Goal: Transaction & Acquisition: Subscribe to service/newsletter

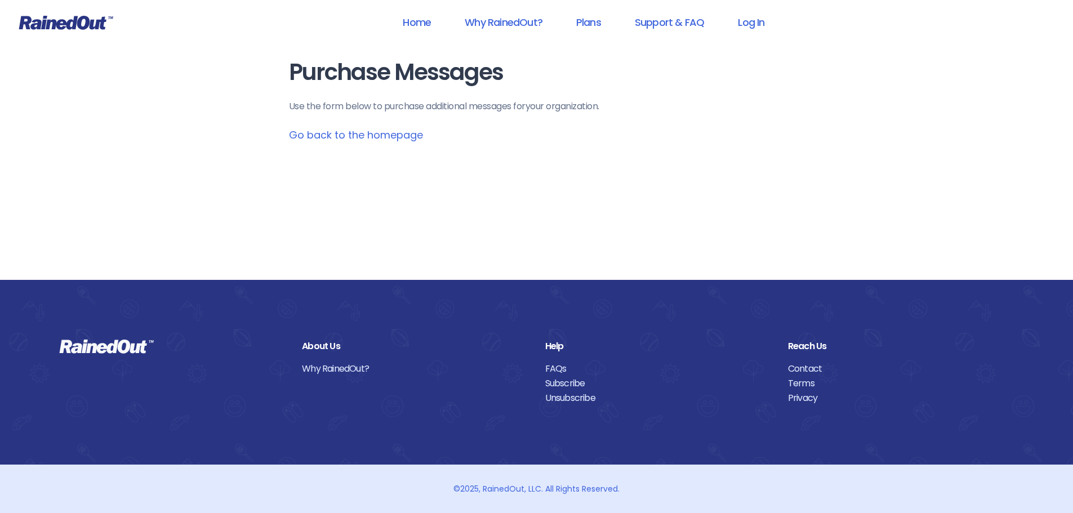
click at [357, 134] on link "Go back to the homepage" at bounding box center [356, 135] width 134 height 14
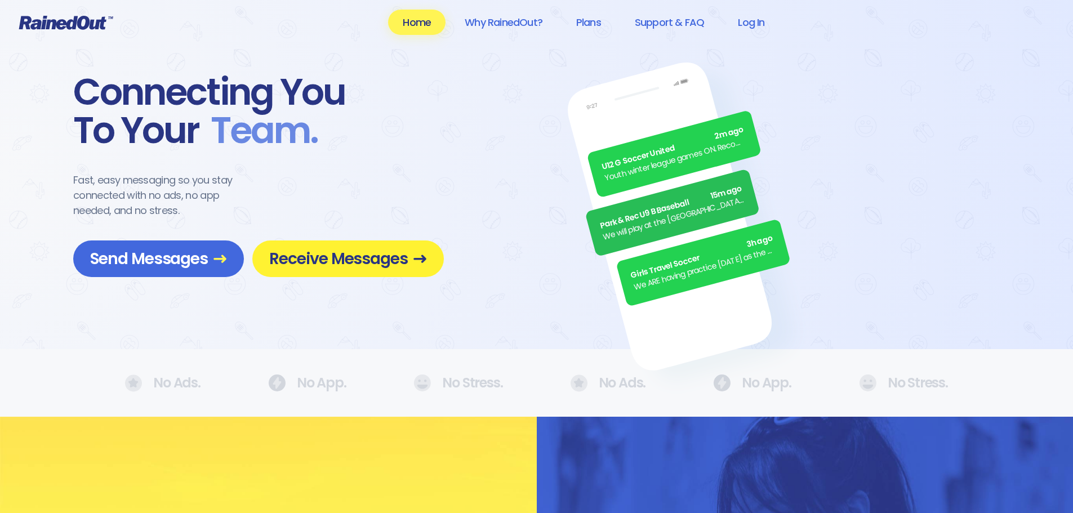
click at [342, 258] on span "Receive Messages" at bounding box center [348, 259] width 158 height 20
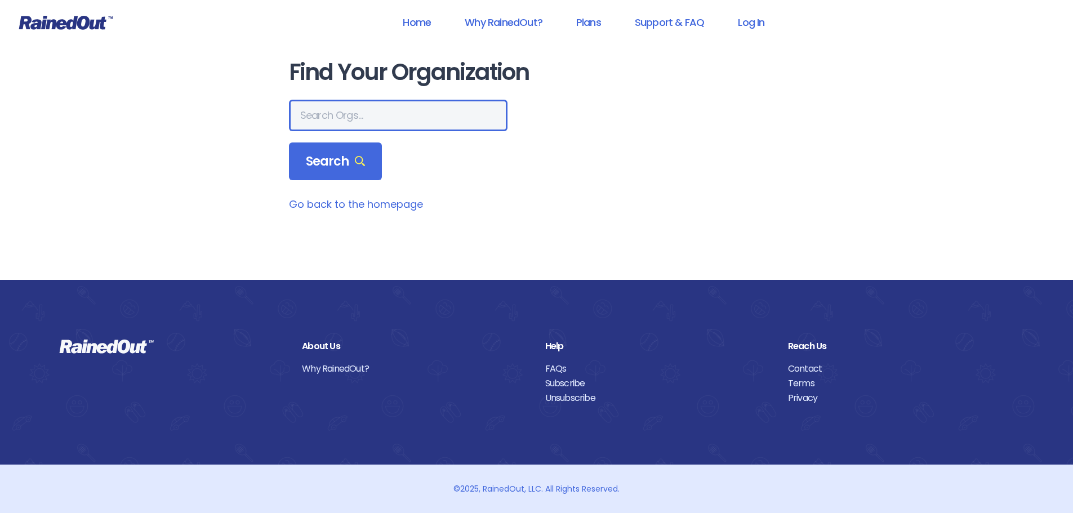
click at [316, 112] on input "text" at bounding box center [398, 116] width 218 height 32
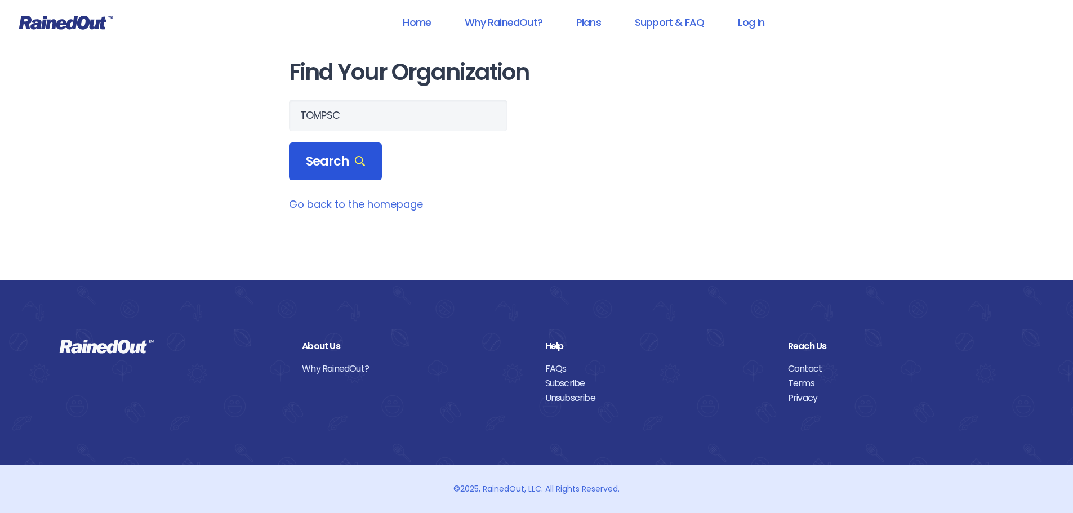
click at [320, 156] on span "Search" at bounding box center [336, 162] width 60 height 16
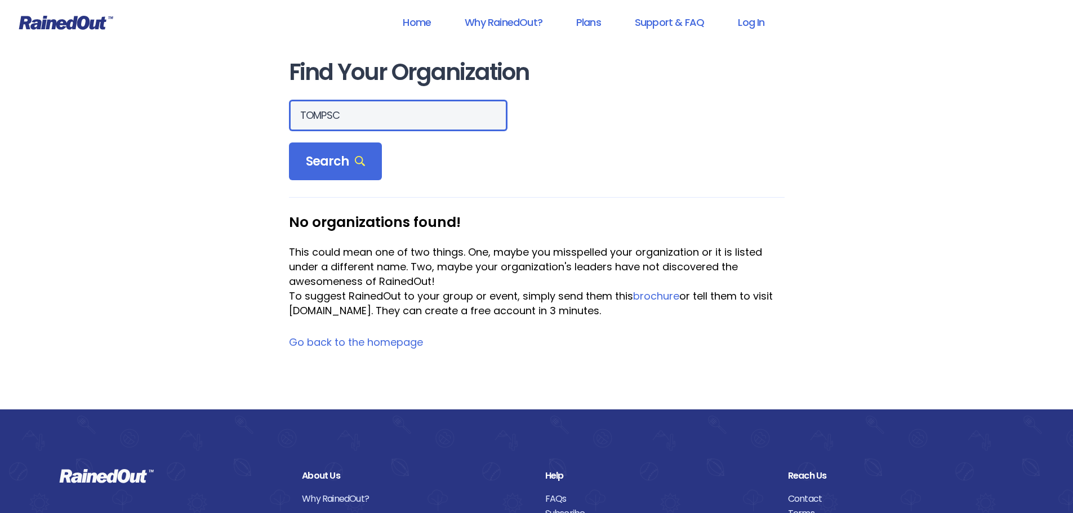
click at [360, 107] on input "TOMPSC" at bounding box center [398, 116] width 218 height 32
drag, startPoint x: 373, startPoint y: 115, endPoint x: 231, endPoint y: 95, distance: 144.0
click at [231, 95] on div "Home Why RainedOut? Plans Support & FAQ Log In Find Your Organization TOMPSC Se…" at bounding box center [536, 321] width 1073 height 643
type input "mount pleasant rec"
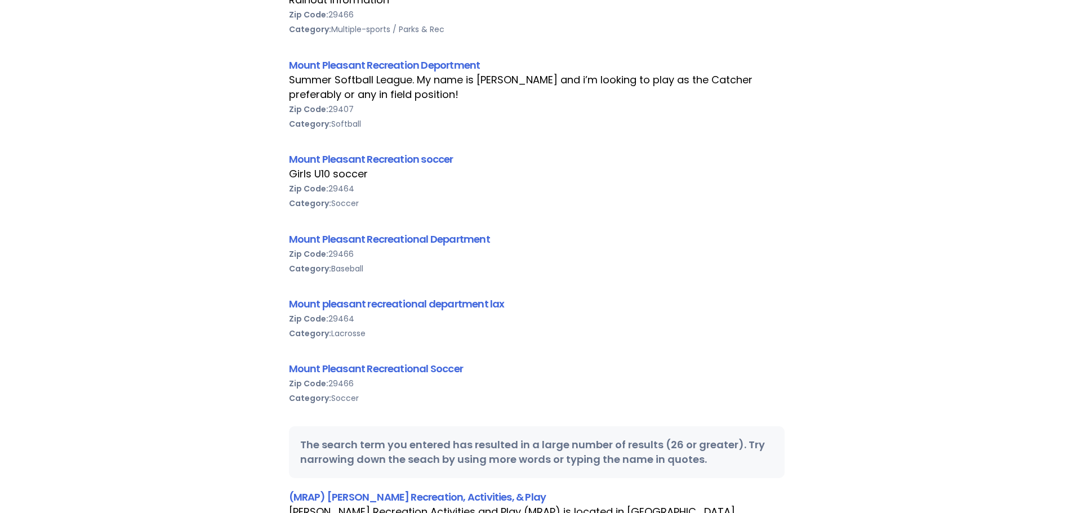
scroll to position [1239, 0]
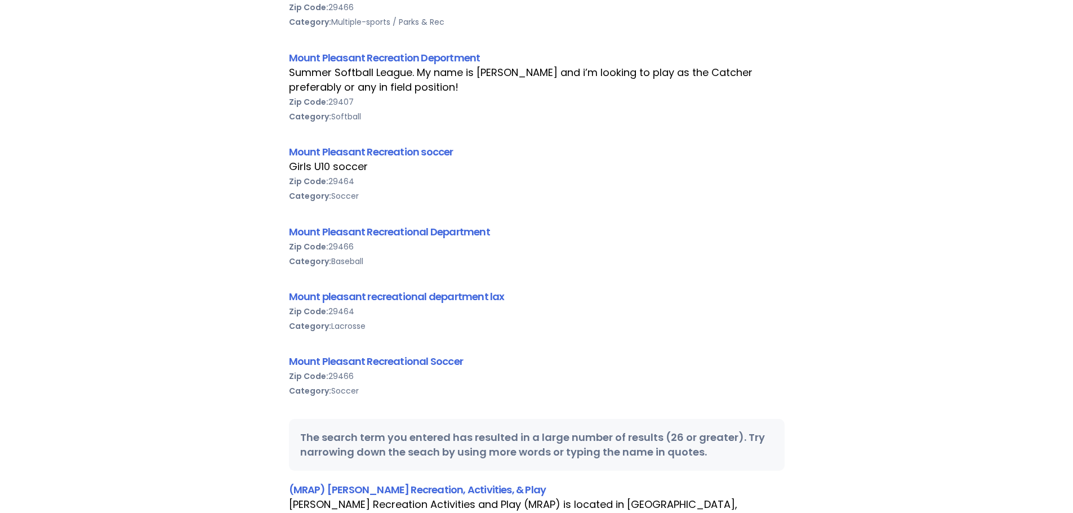
drag, startPoint x: 288, startPoint y: 362, endPoint x: 452, endPoint y: 364, distance: 163.9
copy link "Mount Pleasant Recreational Soccer"
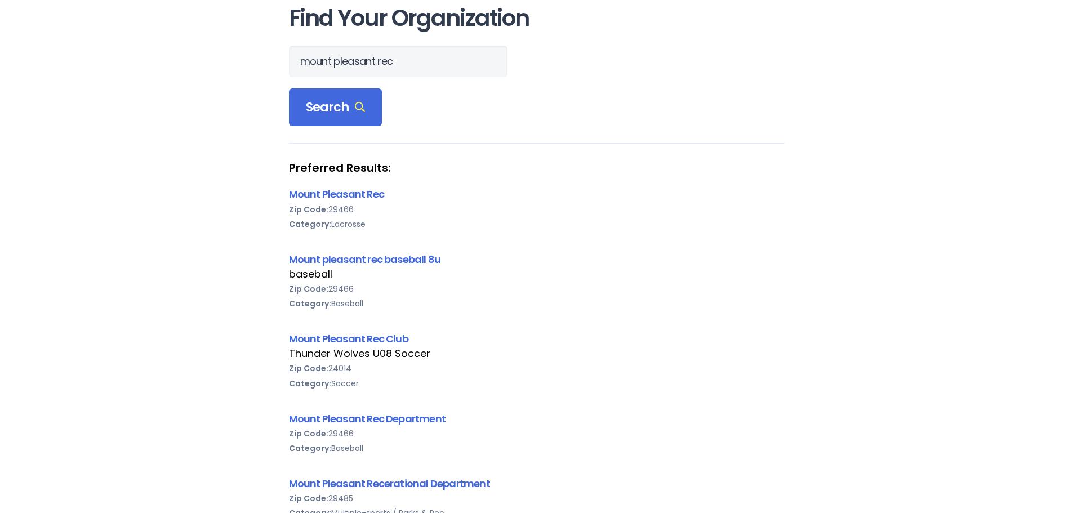
scroll to position [0, 0]
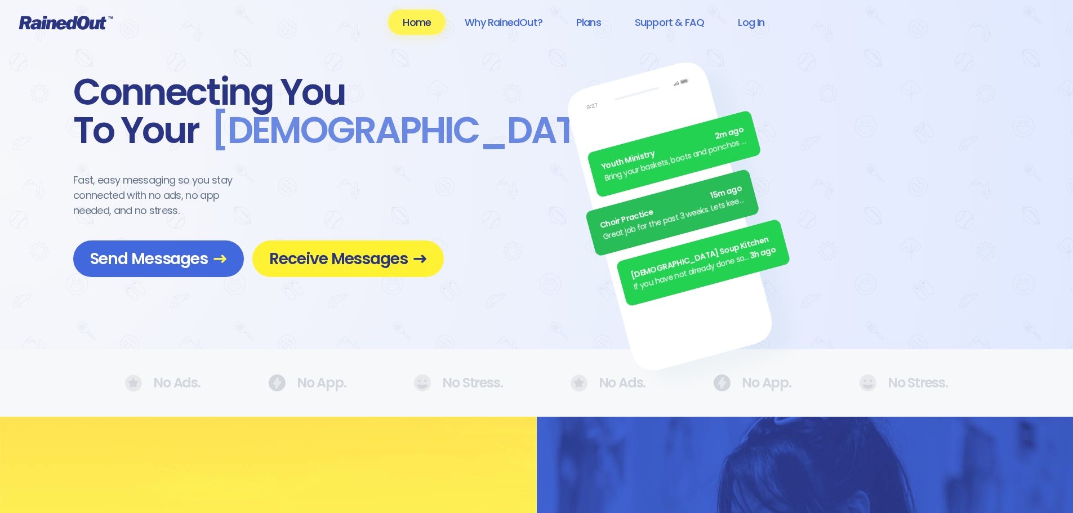
click at [345, 260] on span "Receive Messages" at bounding box center [348, 259] width 158 height 20
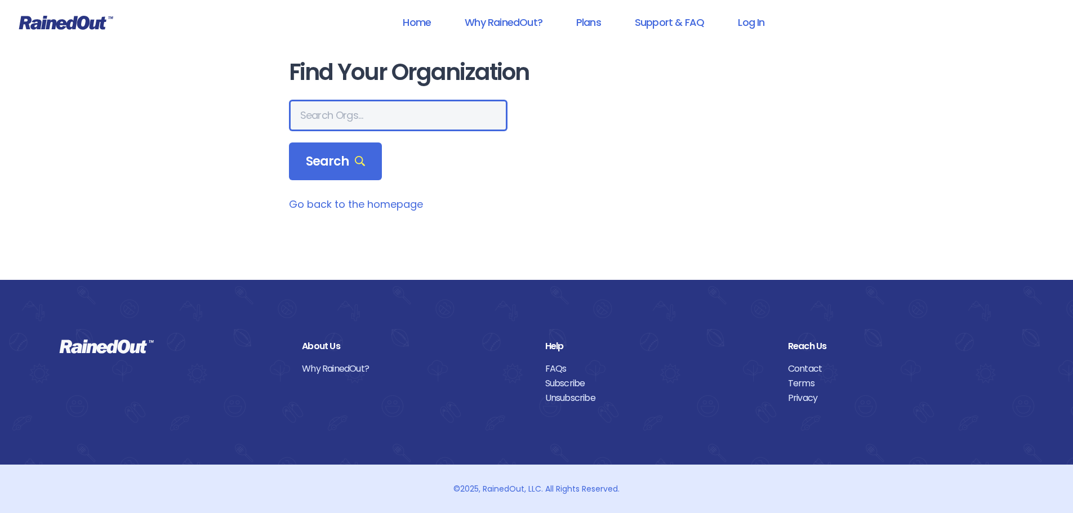
click at [328, 123] on input "text" at bounding box center [398, 116] width 218 height 32
type input "R"
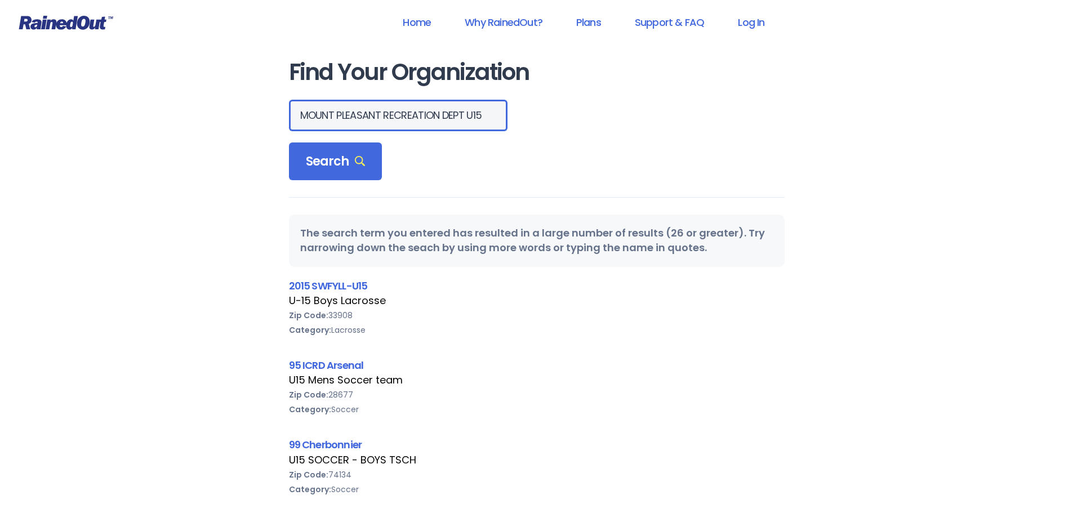
click at [429, 115] on input "MOUNT PLEASANT RECREATION DEPT U15" at bounding box center [398, 116] width 218 height 32
type input "MOUNT PLEASANT RECREATION"
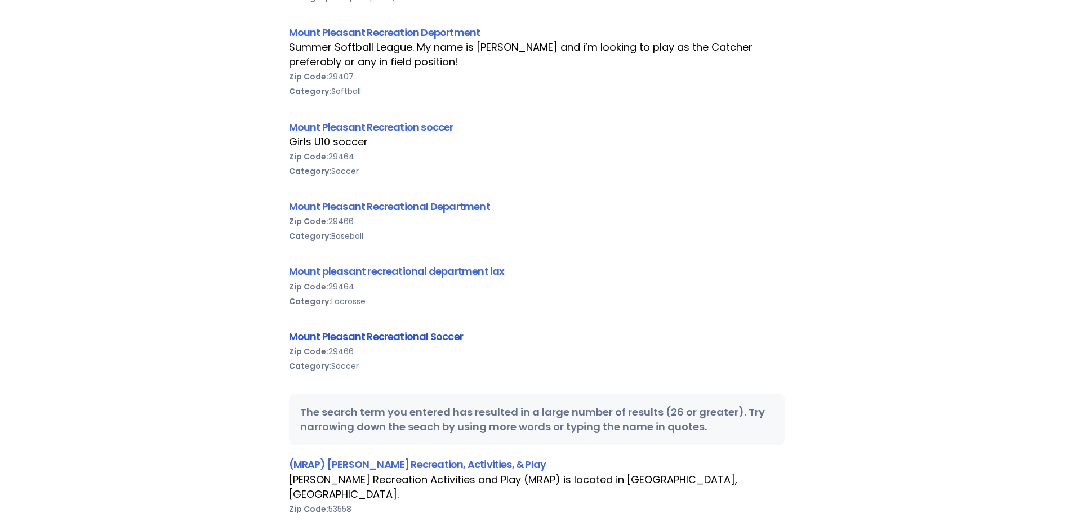
scroll to position [0, 0]
click at [343, 332] on link "Mount Pleasant Recreational Soccer" at bounding box center [376, 336] width 174 height 14
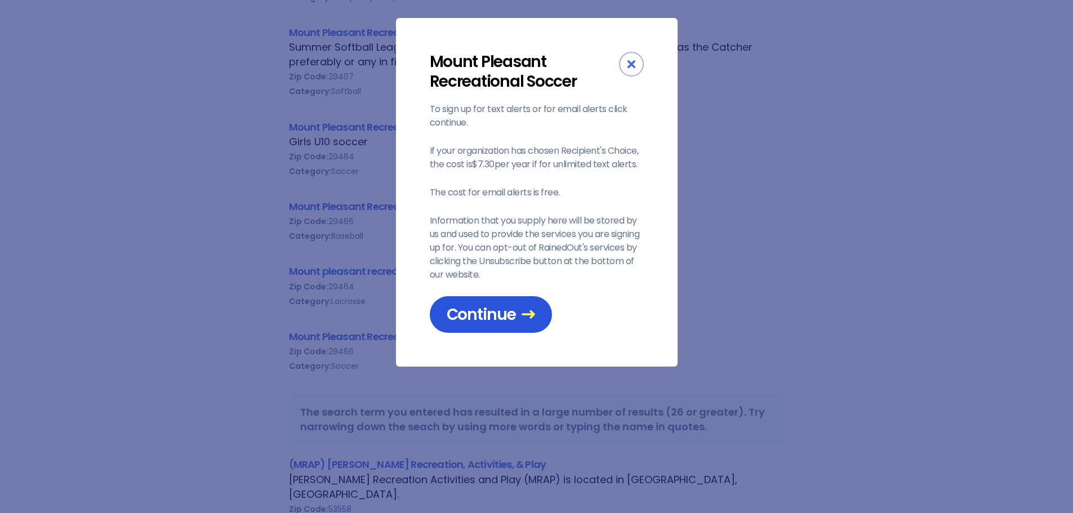
click at [497, 315] on span "Continue" at bounding box center [491, 315] width 88 height 20
